Goal: Information Seeking & Learning: Learn about a topic

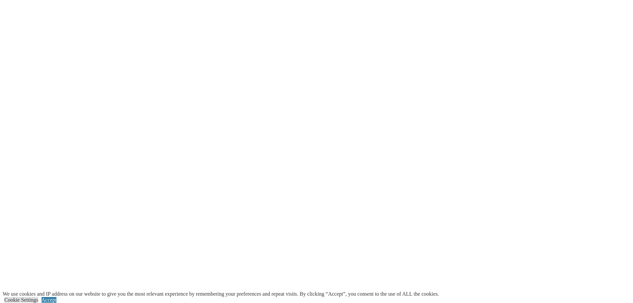
scroll to position [1296, 0]
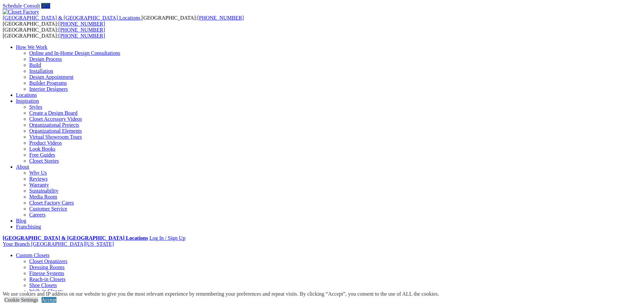
scroll to position [33, 0]
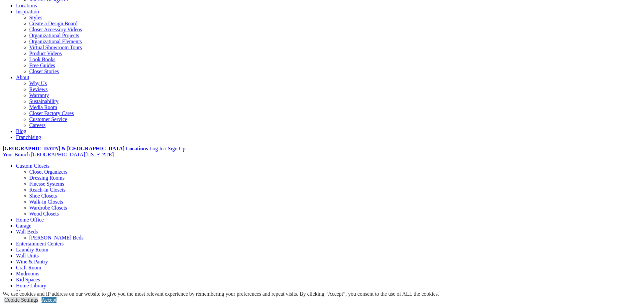
scroll to position [133, 0]
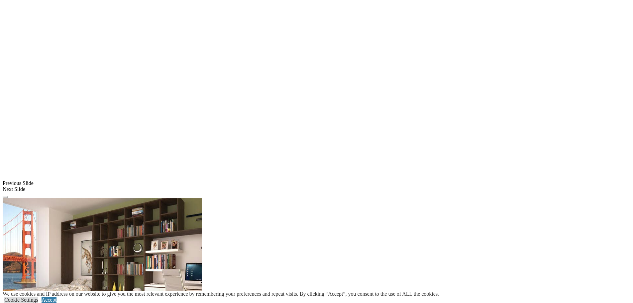
scroll to position [656, 0]
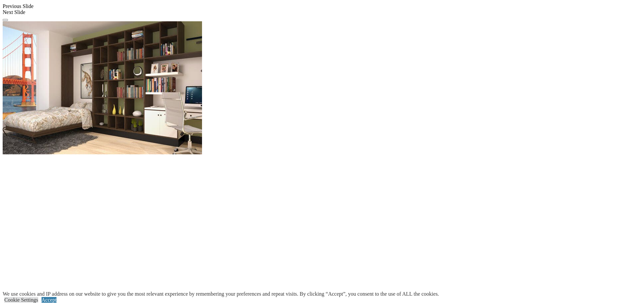
scroll to position [822, 0]
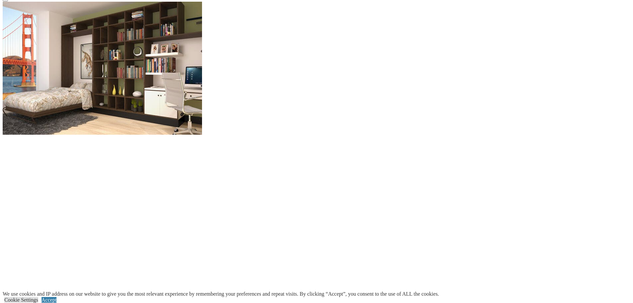
scroll to position [855, 0]
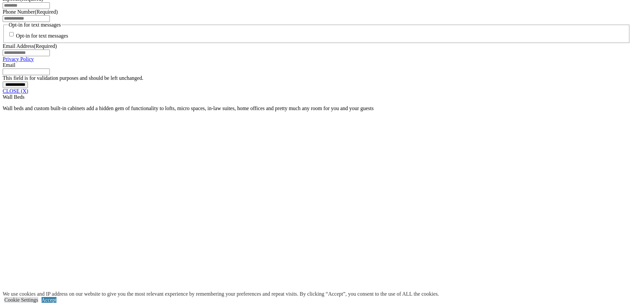
scroll to position [523, 0]
